Goal: Find specific page/section: Find specific page/section

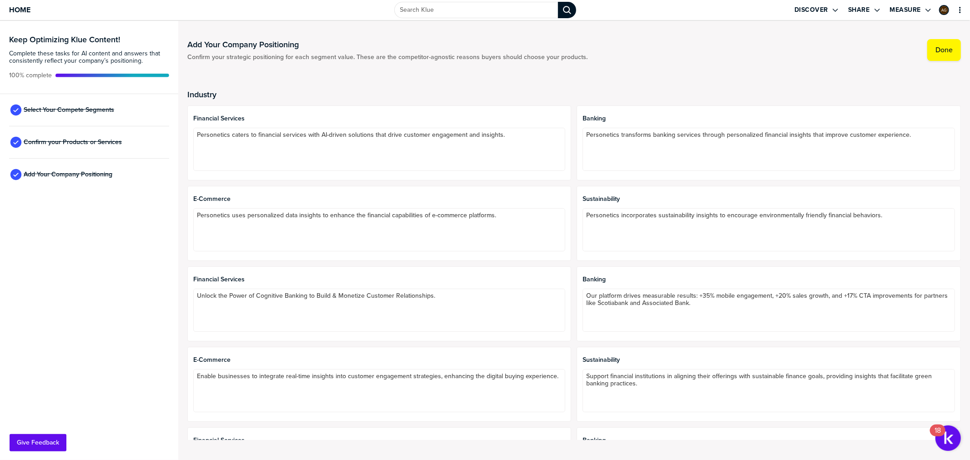
click at [590, 119] on span "Banking" at bounding box center [768, 118] width 372 height 7
drag, startPoint x: 609, startPoint y: 119, endPoint x: 571, endPoint y: 119, distance: 37.7
click at [579, 70] on div "Industry Financial Services Personetics caters to financial services with AI-dr…" at bounding box center [573, 260] width 773 height 381
click at [939, 49] on label "Done" at bounding box center [943, 49] width 17 height 9
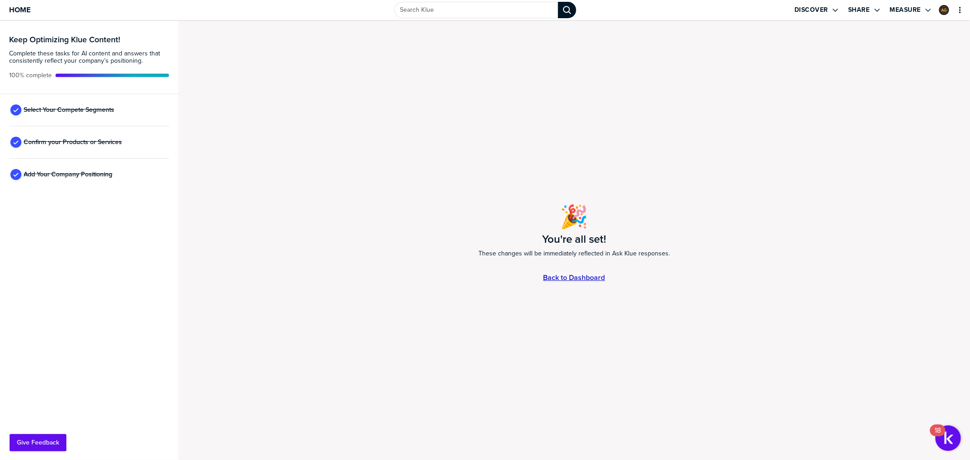
click at [586, 278] on link "Back to Dashboard" at bounding box center [574, 278] width 62 height 8
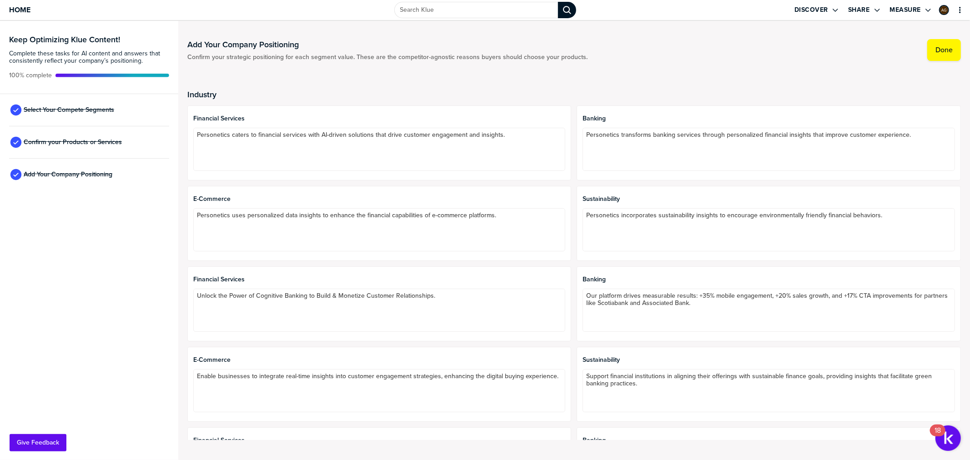
click at [755, 79] on div "Industry Financial Services Personetics caters to financial services with AI-dr…" at bounding box center [573, 260] width 773 height 381
click at [969, 12] on div "primary" at bounding box center [953, 10] width 34 height 20
click at [963, 11] on icon "primary" at bounding box center [959, 9] width 7 height 7
click at [873, 10] on div "Open Drop" at bounding box center [872, 10] width 4 height 8
click at [884, 47] on div "Add Your Company Positioning Confirm your strategic positioning for each segmen…" at bounding box center [573, 50] width 773 height 22
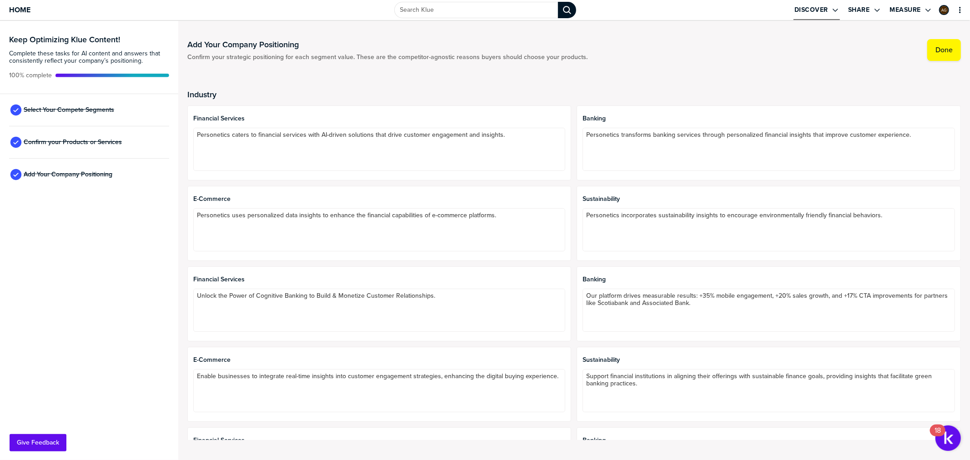
click at [838, 8] on icon "Open Drop" at bounding box center [834, 9] width 7 height 7
click at [785, 56] on label "Insights" at bounding box center [779, 60] width 22 height 10
